Goal: Find specific page/section: Find specific page/section

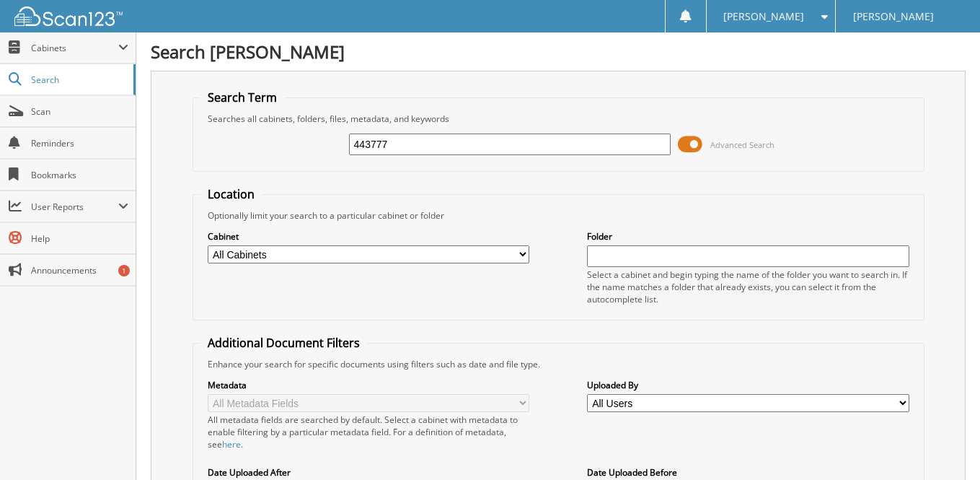
type input "443777"
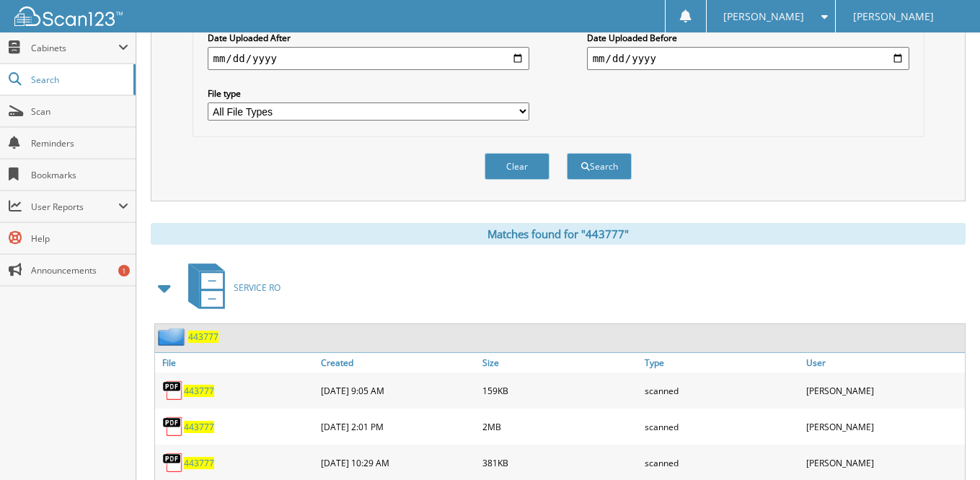
scroll to position [467, 0]
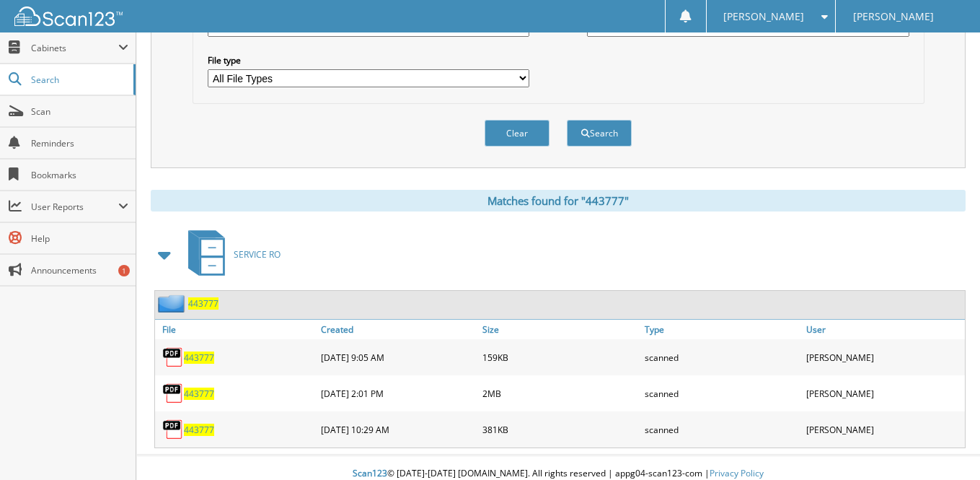
click at [195, 387] on span "443777" at bounding box center [199, 393] width 30 height 12
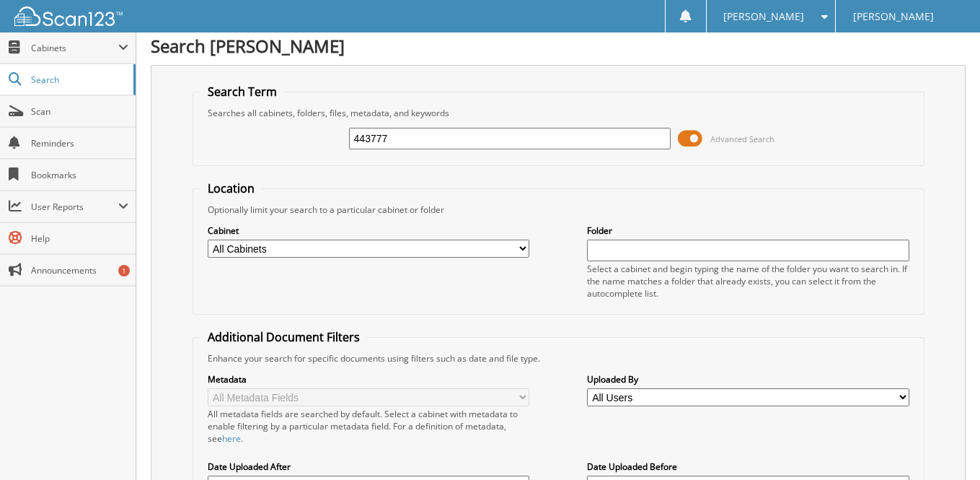
scroll to position [0, 0]
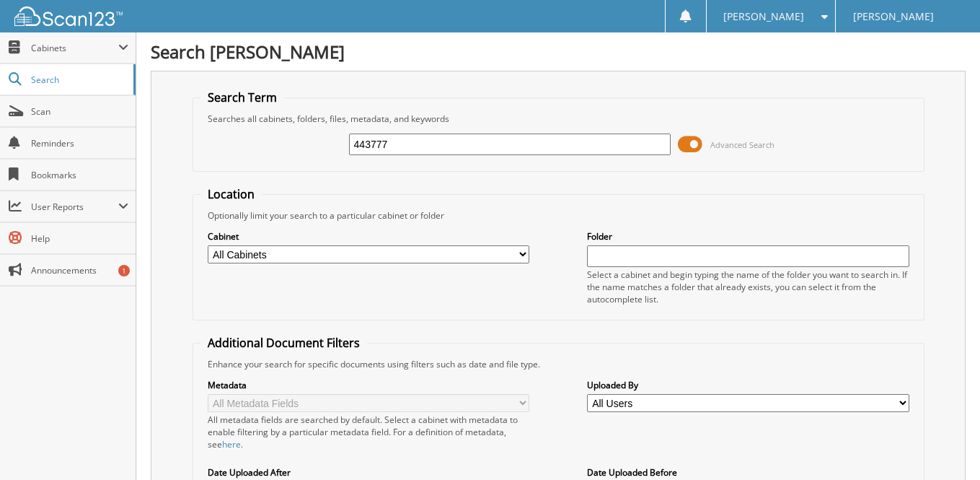
drag, startPoint x: 420, startPoint y: 149, endPoint x: 249, endPoint y: 106, distance: 175.6
click at [249, 106] on fieldset "Search Term Searches all cabinets, folders, files, metadata, and keywords 44377…" at bounding box center [559, 130] width 732 height 82
type input "450355"
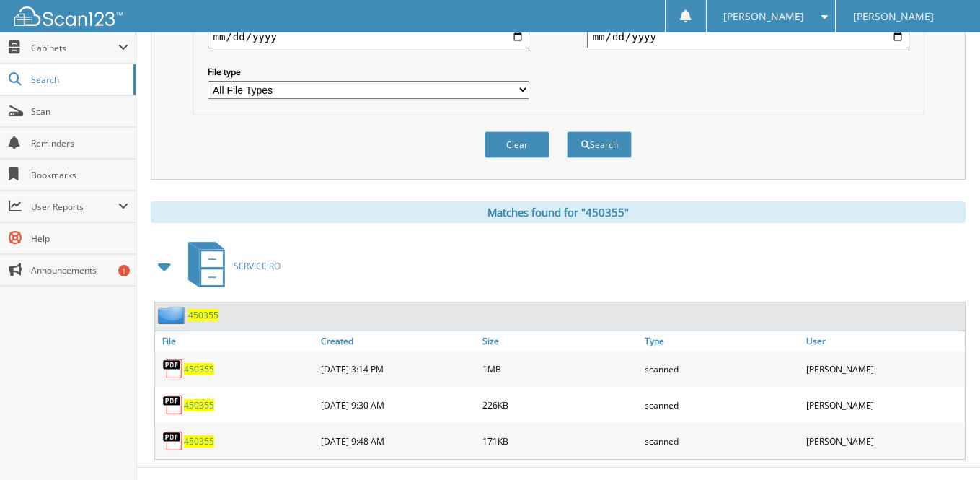
scroll to position [467, 0]
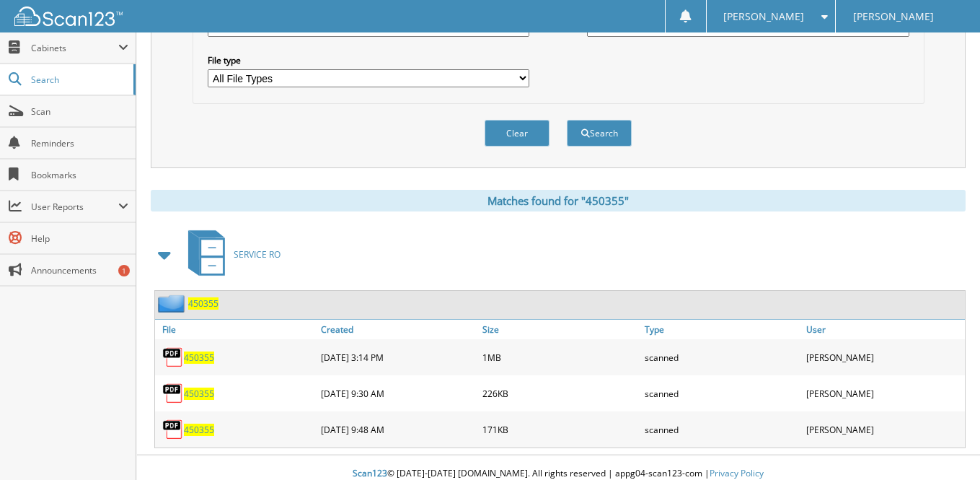
click at [200, 351] on span "450355" at bounding box center [199, 357] width 30 height 12
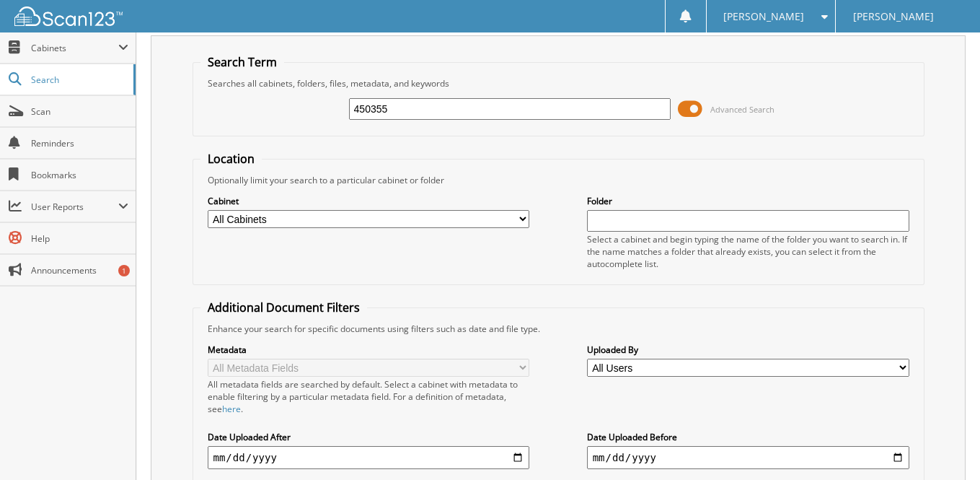
scroll to position [35, 0]
drag, startPoint x: 403, startPoint y: 107, endPoint x: 255, endPoint y: 92, distance: 148.5
click at [264, 93] on div "450355 Advanced Search" at bounding box center [558, 109] width 716 height 39
type input "452266"
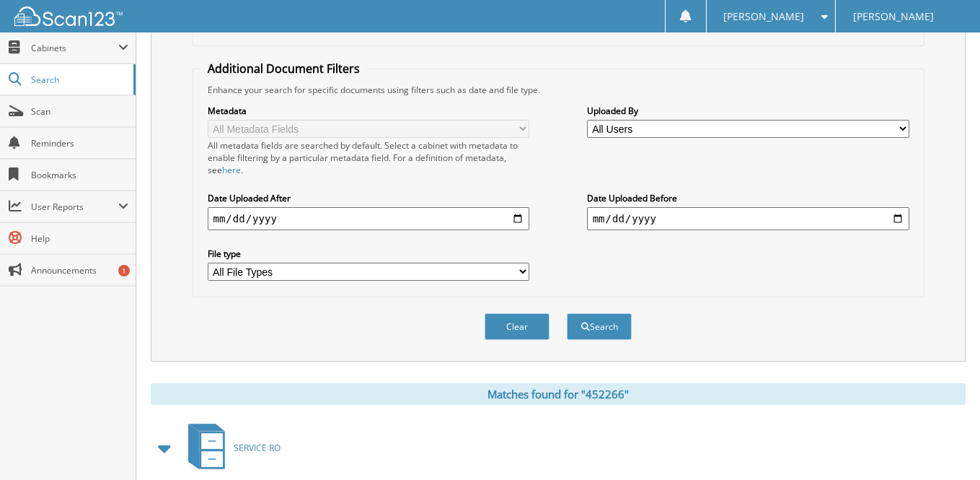
scroll to position [396, 0]
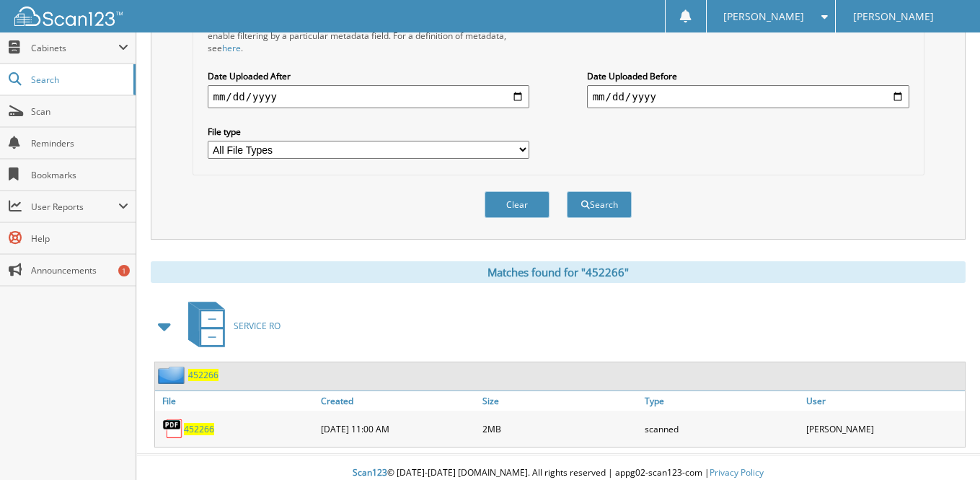
click at [200, 423] on span "452266" at bounding box center [199, 429] width 30 height 12
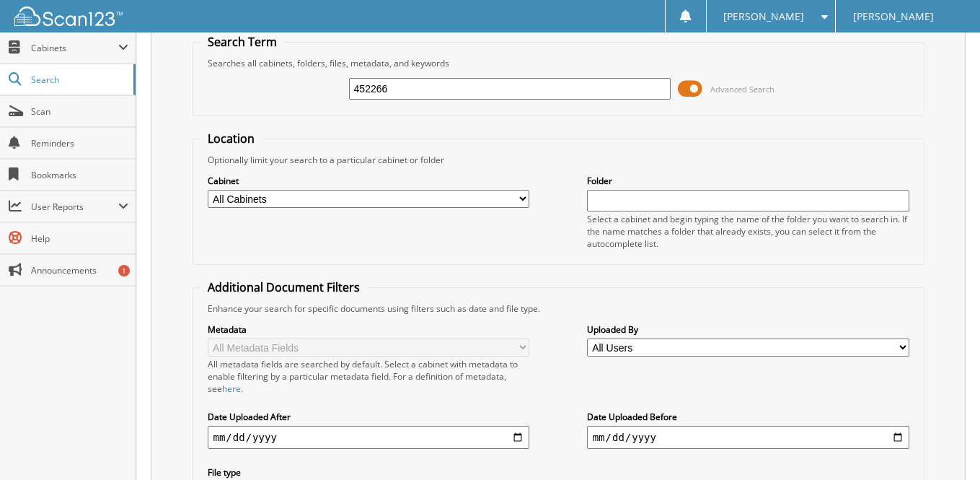
scroll to position [0, 0]
